Goal: Contribute content: Add original content to the website for others to see

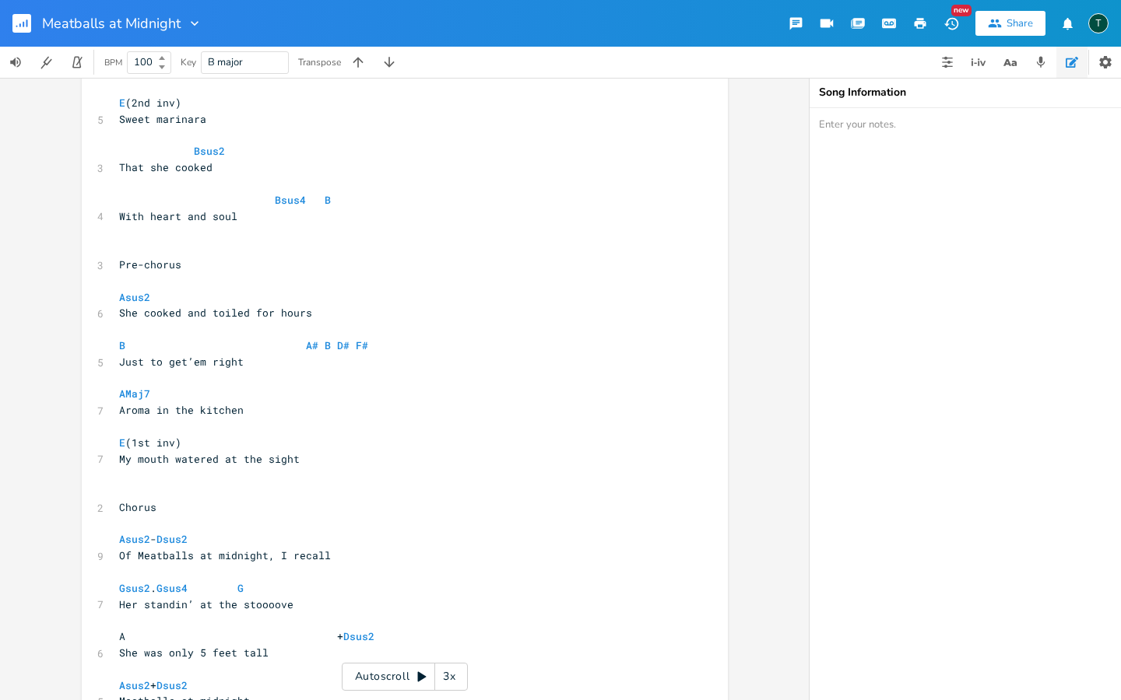
scroll to position [589, 0]
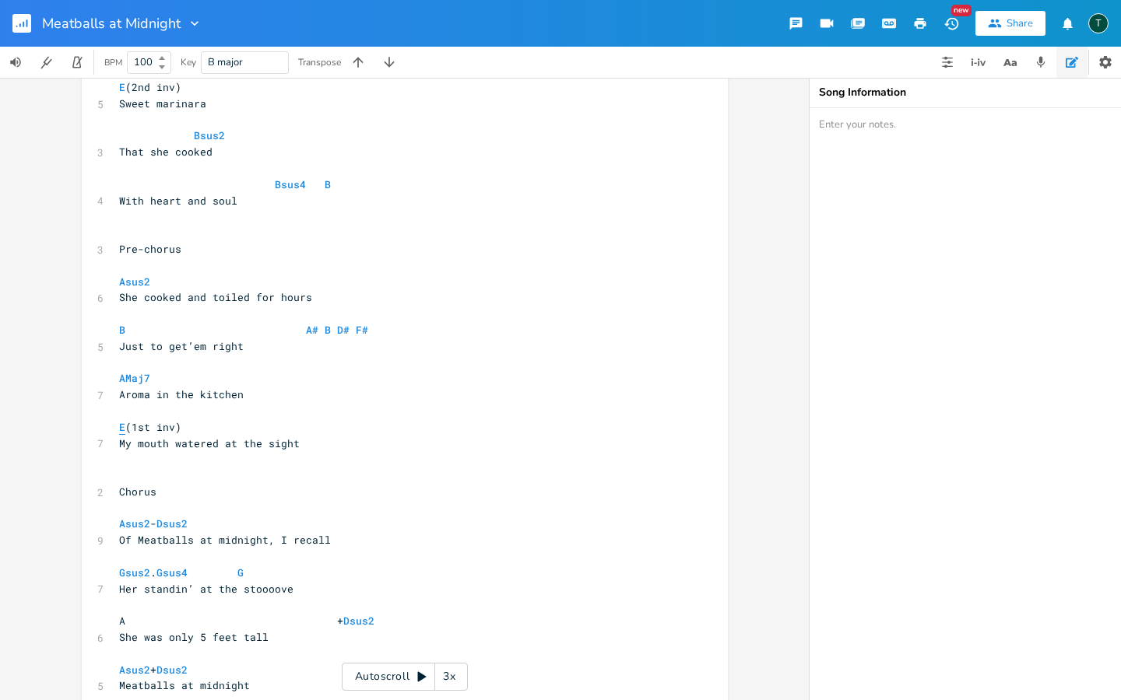
click at [119, 420] on span "E" at bounding box center [122, 427] width 6 height 15
click at [974, 58] on icon "button" at bounding box center [978, 62] width 19 height 19
click at [906, 121] on icon "button" at bounding box center [912, 120] width 16 height 16
click at [906, 121] on icon "button" at bounding box center [909, 120] width 16 height 16
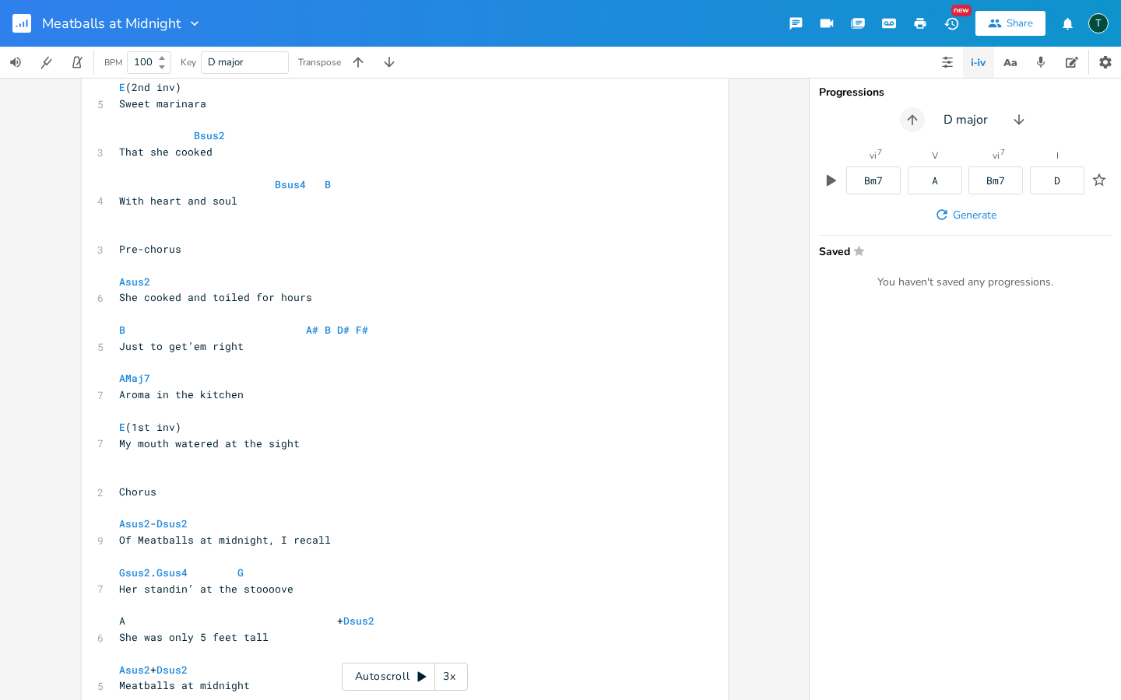
click at [906, 121] on icon "button" at bounding box center [912, 120] width 16 height 16
click at [906, 121] on icon "button" at bounding box center [909, 120] width 16 height 16
click at [836, 174] on icon "button" at bounding box center [831, 181] width 14 height 14
click at [830, 183] on icon "button" at bounding box center [831, 181] width 9 height 12
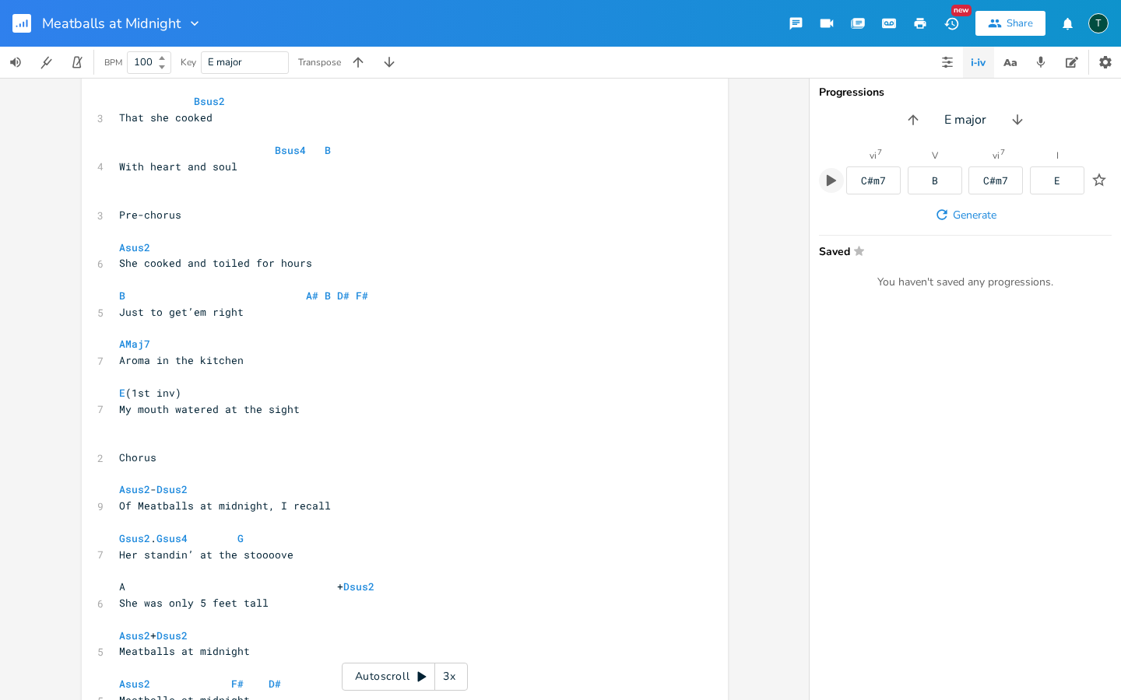
scroll to position [626, 0]
click at [307, 448] on pre "Chorus" at bounding box center [397, 456] width 562 height 16
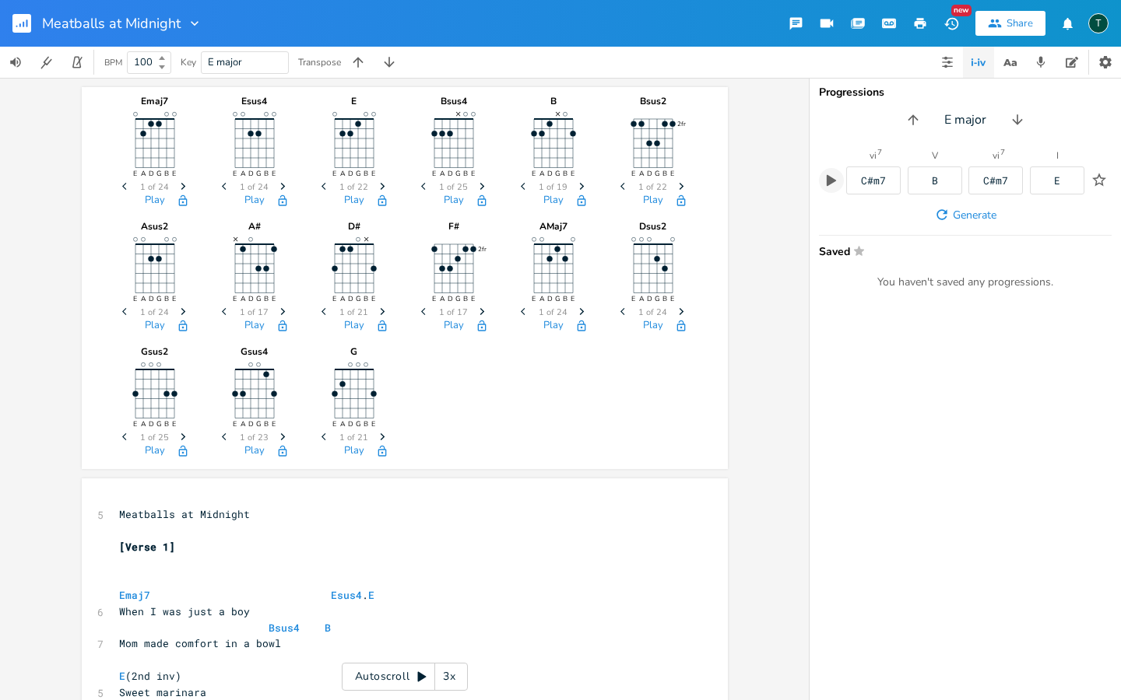
scroll to position [0, 0]
click at [17, 25] on rect "button" at bounding box center [21, 23] width 19 height 19
